Goal: Transaction & Acquisition: Purchase product/service

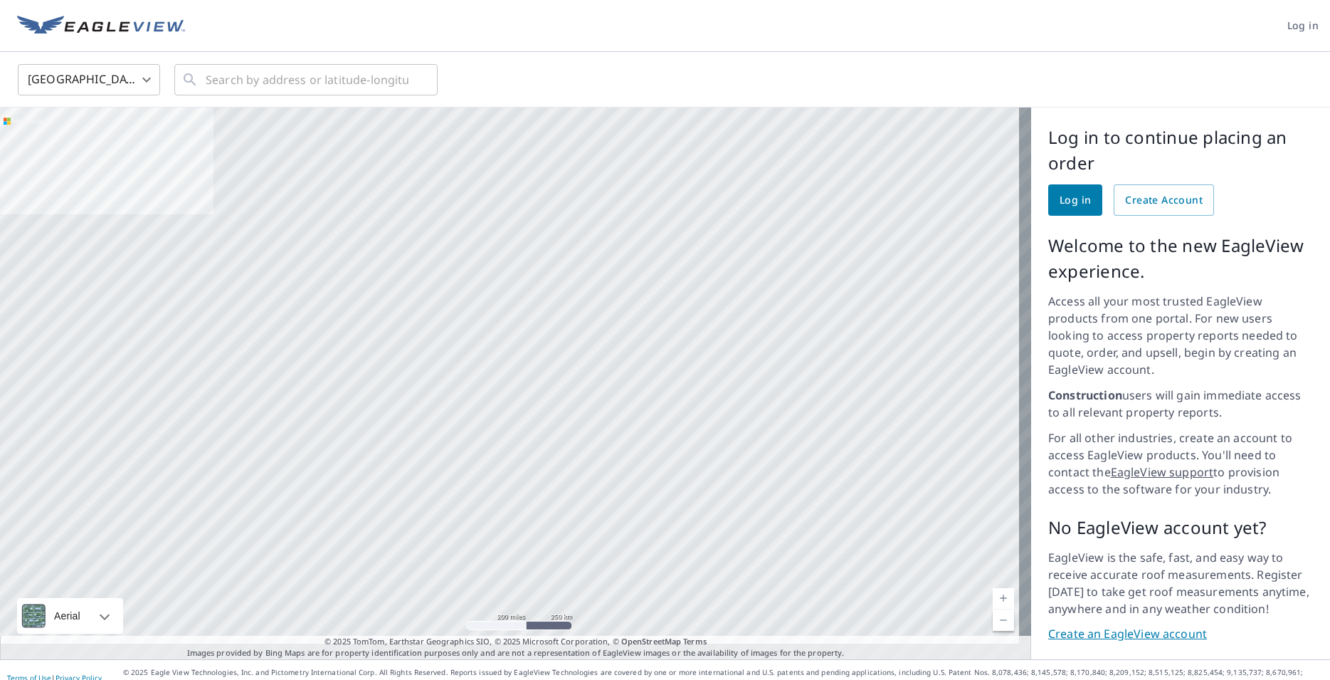
click at [1060, 201] on span "Log in" at bounding box center [1075, 200] width 31 height 18
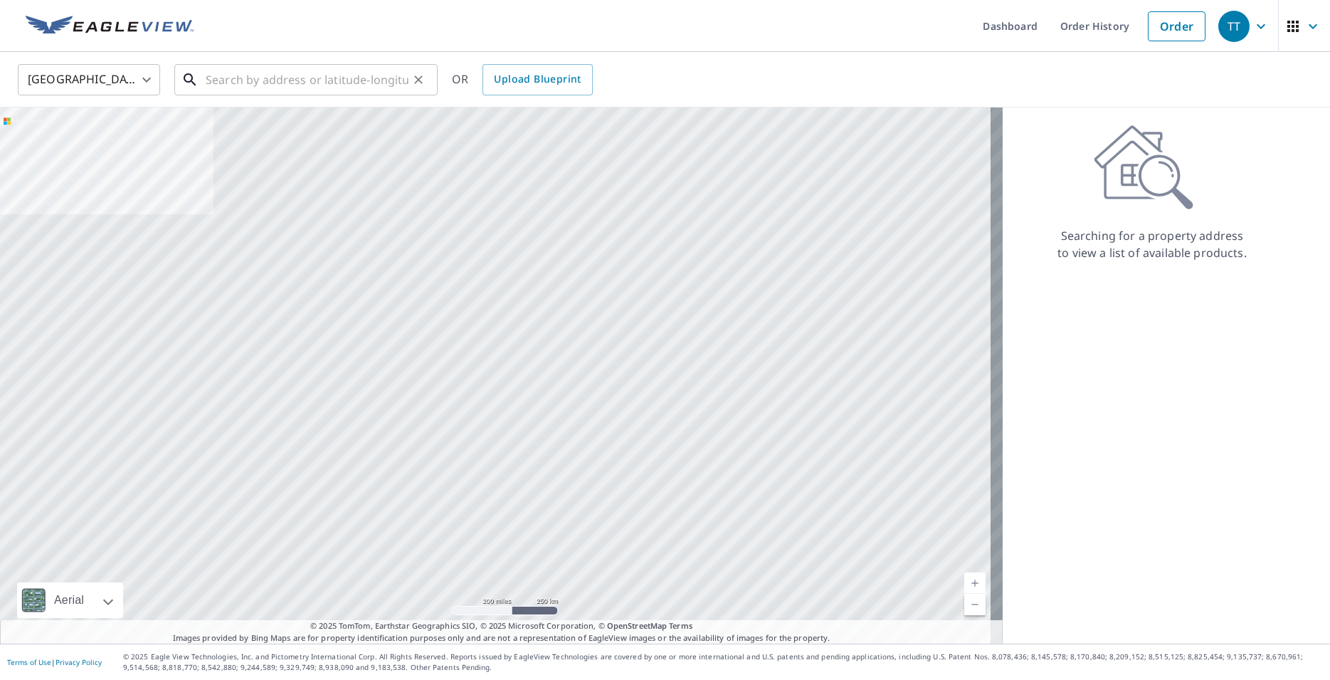
click at [268, 80] on input "text" at bounding box center [307, 80] width 203 height 40
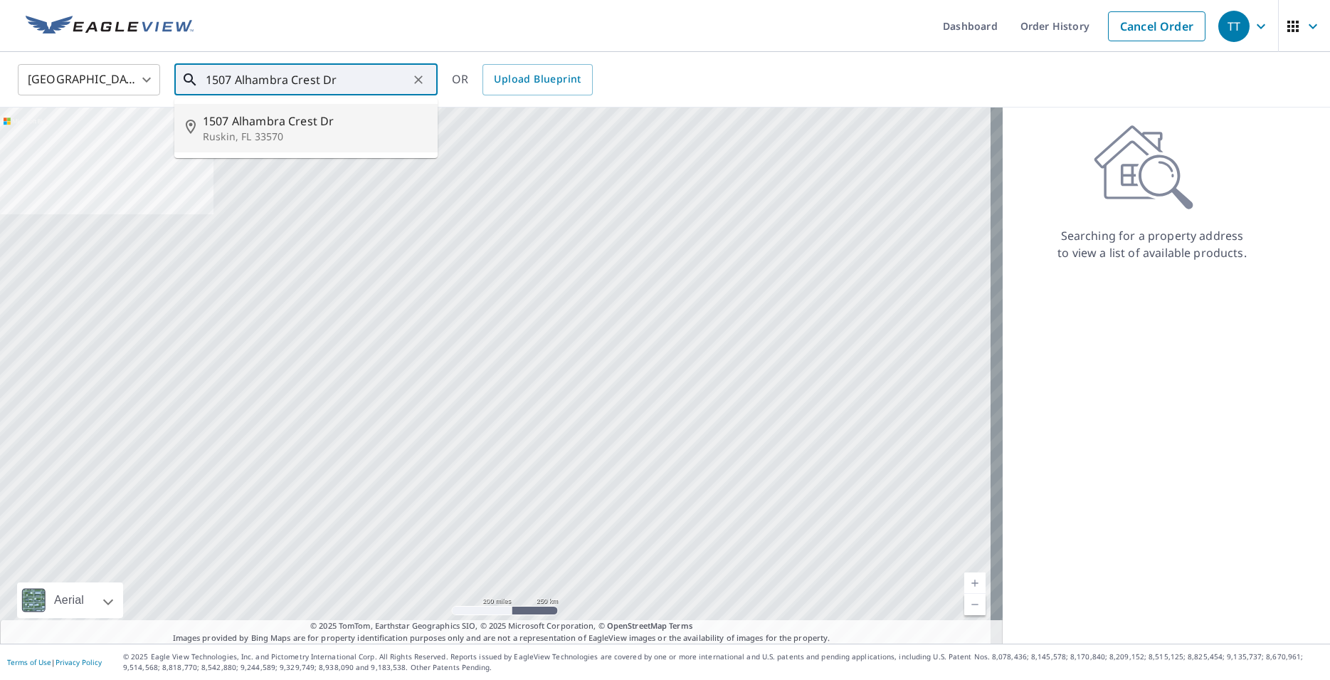
click at [278, 132] on p "Ruskin, FL 33570" at bounding box center [315, 137] width 224 height 14
type input "1507 Alhambra Crest [PERSON_NAME][GEOGRAPHIC_DATA]"
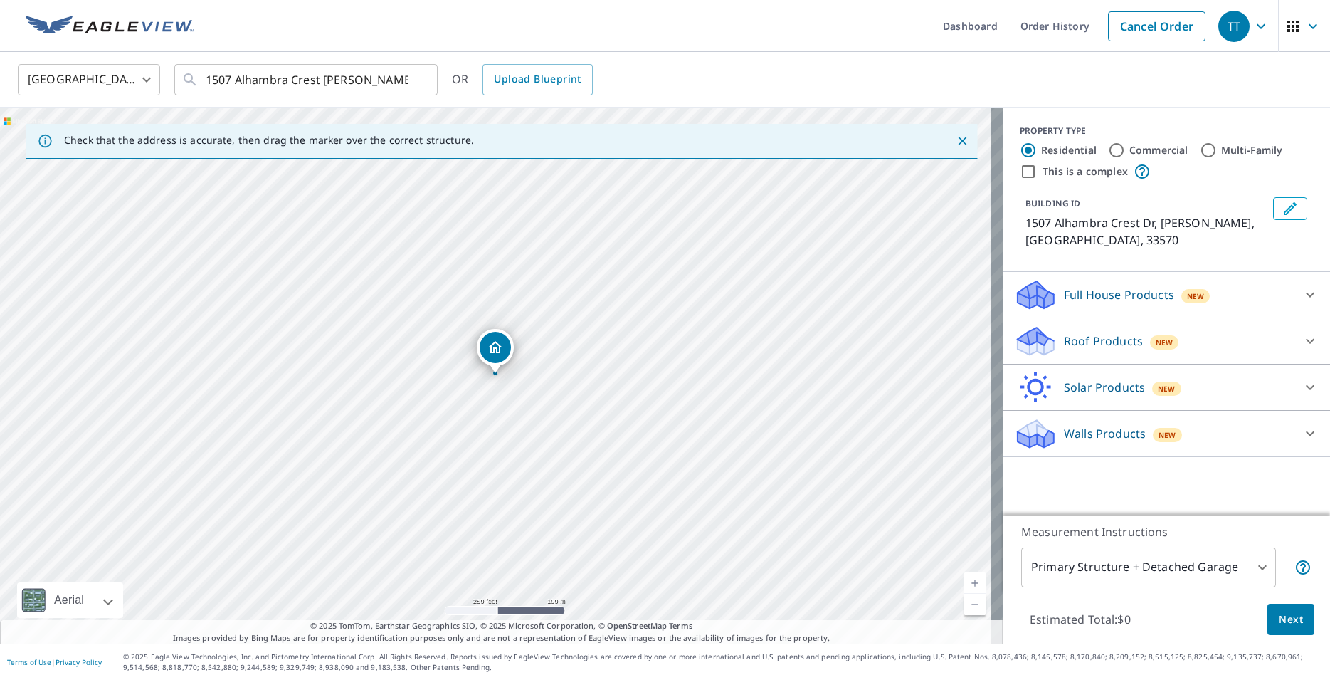
click at [1306, 339] on icon at bounding box center [1310, 341] width 9 height 5
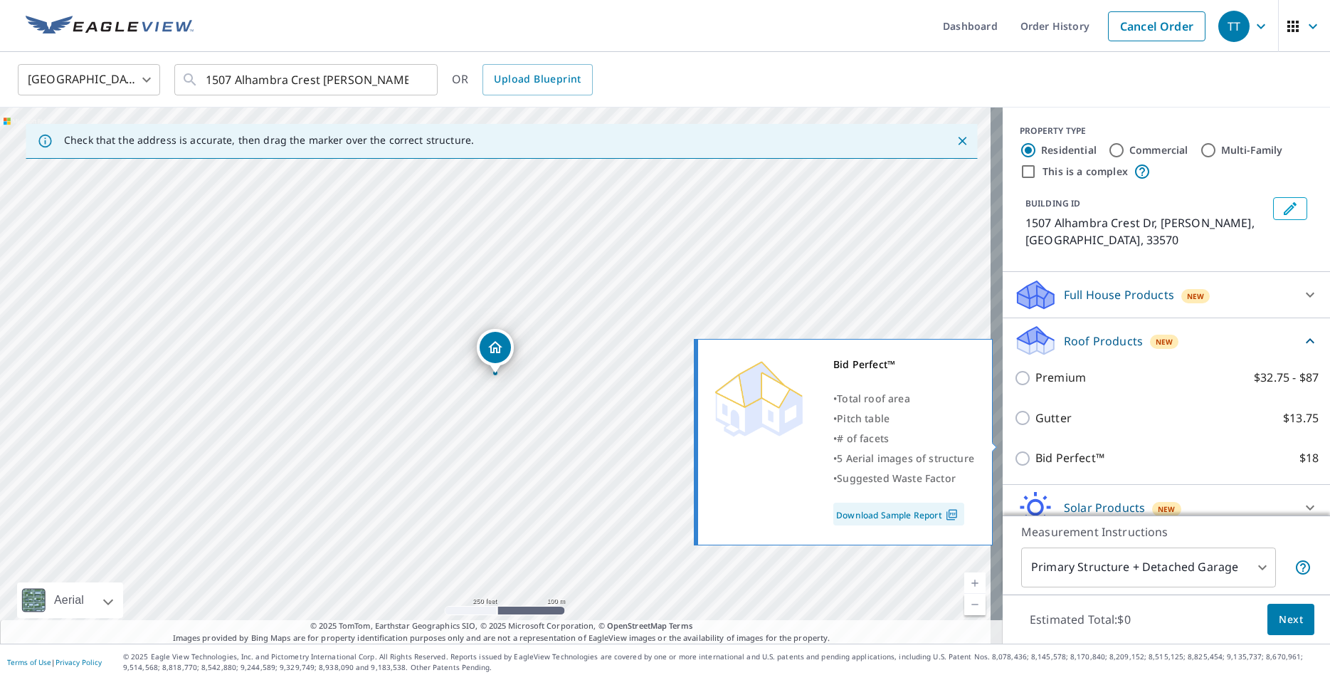
click at [1063, 449] on p "Bid Perfect™" at bounding box center [1070, 458] width 69 height 18
click at [1036, 450] on input "Bid Perfect™ $18" at bounding box center [1024, 458] width 21 height 17
checkbox input "true"
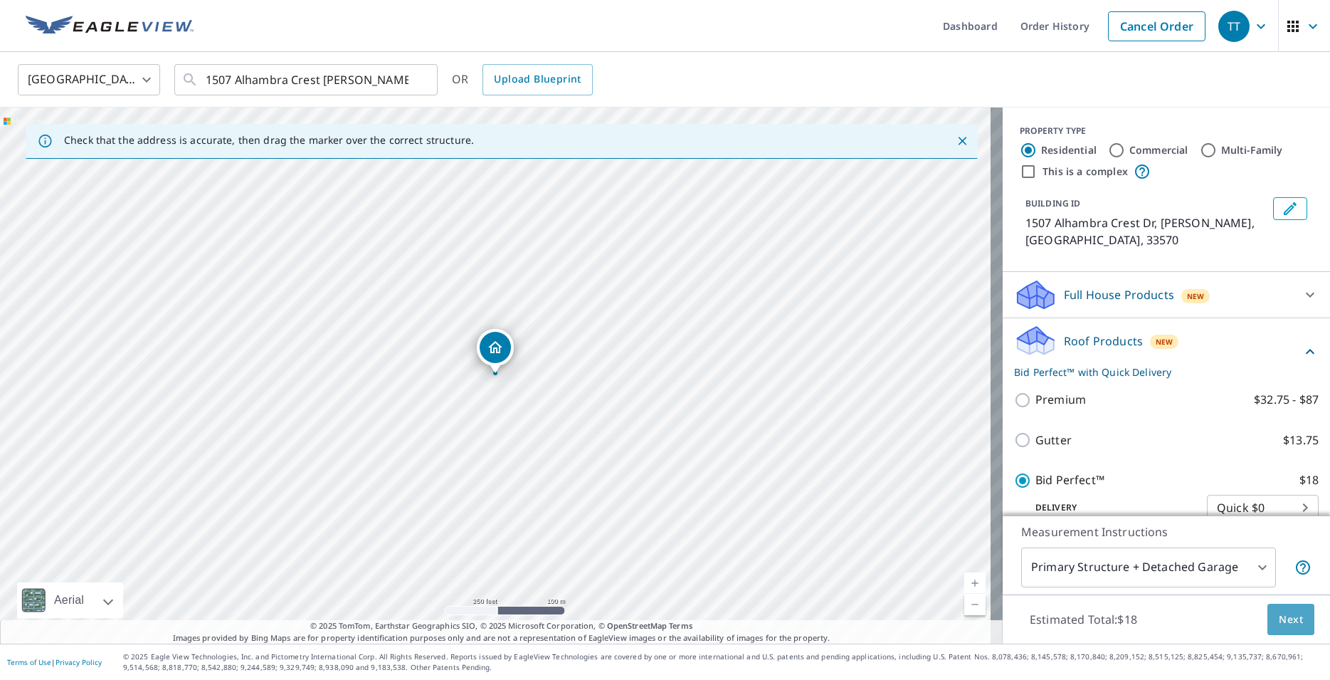
click at [1279, 617] on span "Next" at bounding box center [1291, 620] width 24 height 18
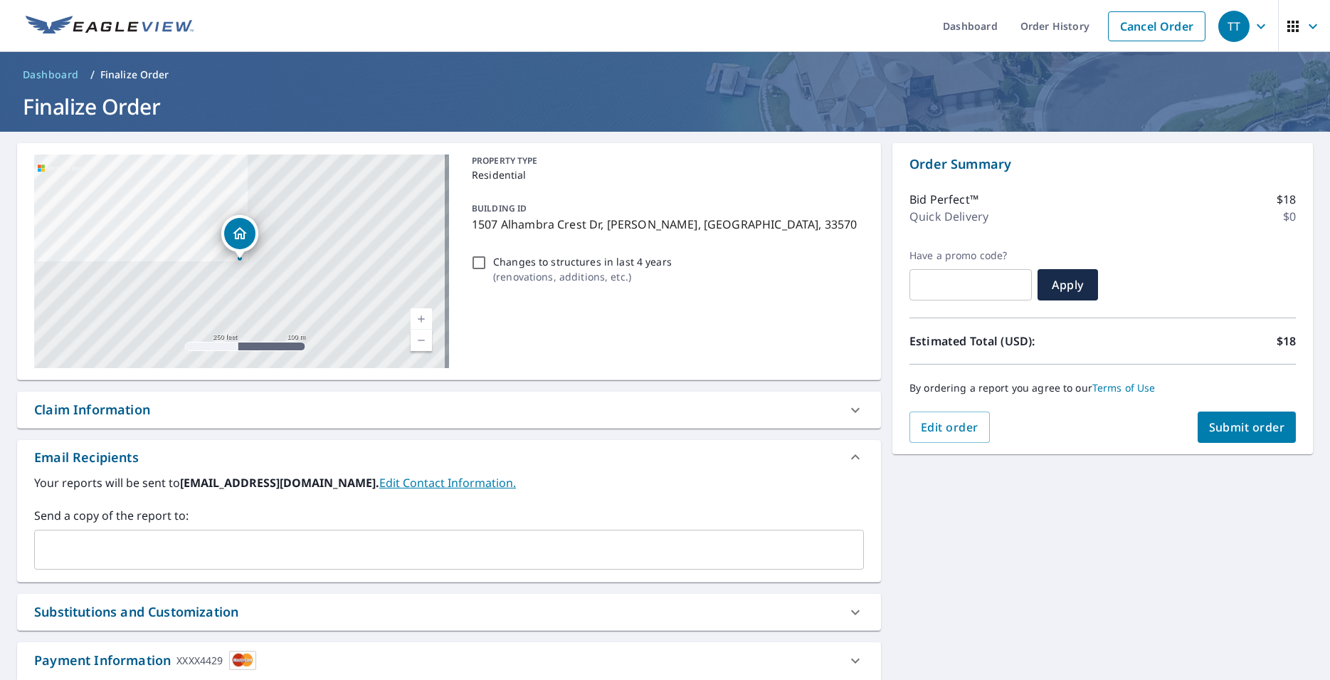
click at [1221, 423] on span "Submit order" at bounding box center [1247, 427] width 76 height 16
